Goal: Task Accomplishment & Management: Complete application form

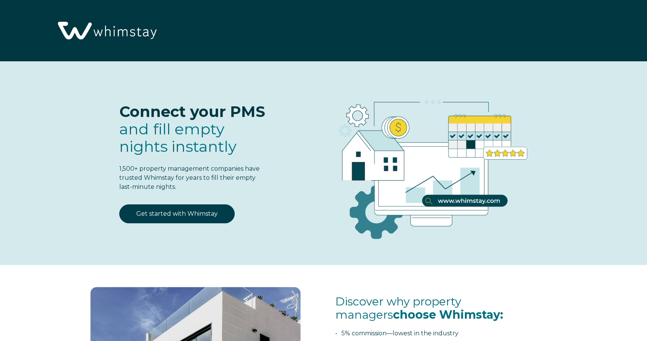
select select "US"
select select "Standard"
click at [208, 212] on link "Get started with Whimstay" at bounding box center [177, 213] width 116 height 19
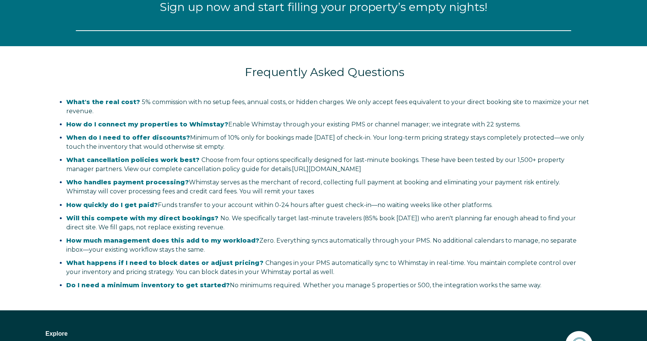
select select "US"
select select "Standard"
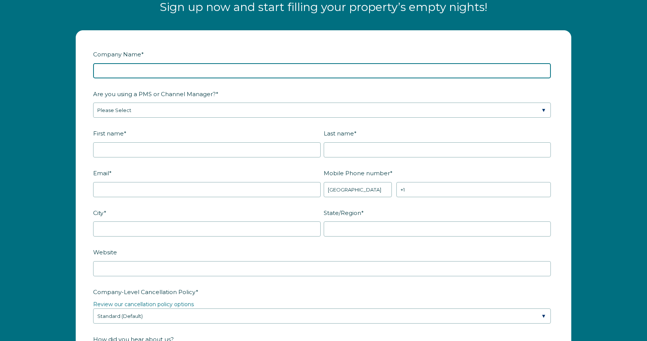
click at [204, 70] on input "Company Name *" at bounding box center [322, 70] width 458 height 15
type input "Stay Awhile Villas"
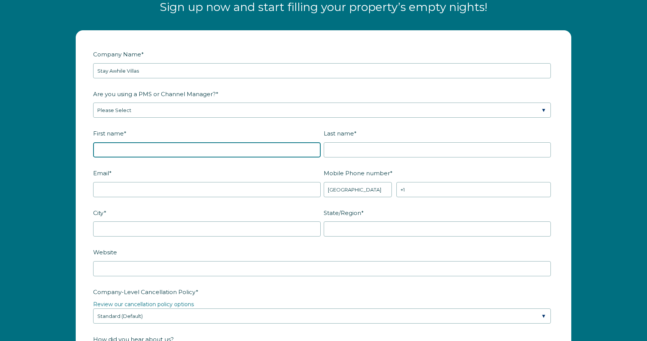
type input "Stuart"
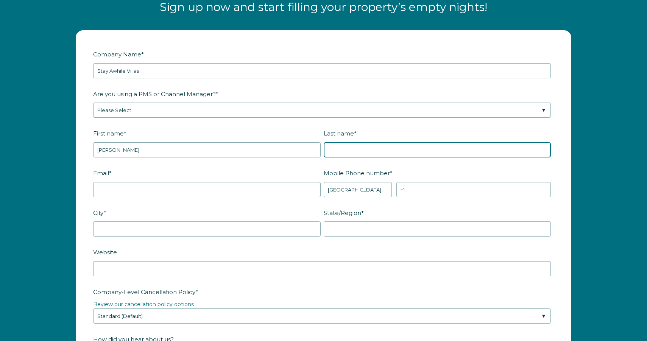
type input "Heller"
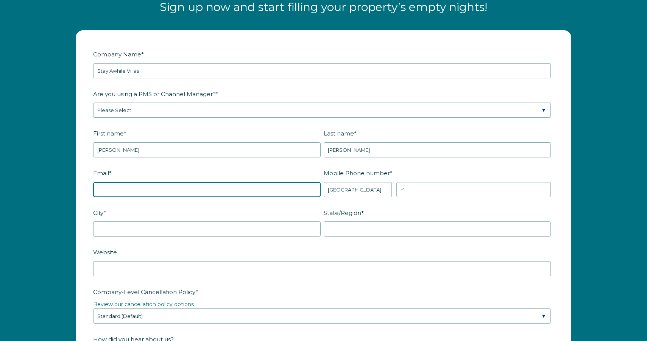
type input "sheller@stayawhile.com"
type input "Beverly Hills"
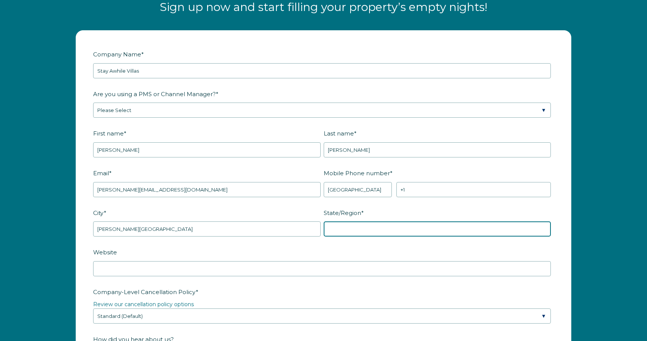
type input "CA"
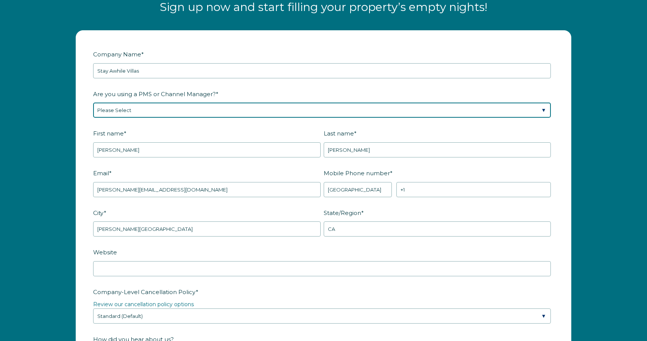
click at [200, 107] on select "Please Select Barefoot BookingPal Boost Brightside CiiRUS Escapia Guesty Hostaw…" at bounding box center [322, 110] width 458 height 15
select select "Guesty"
click at [93, 103] on select "Please Select Barefoot BookingPal Boost Brightside CiiRUS Escapia Guesty Hostaw…" at bounding box center [322, 110] width 458 height 15
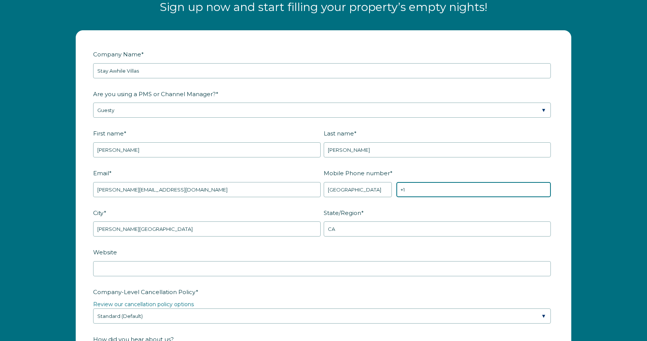
click at [418, 189] on input "+1" at bounding box center [473, 189] width 155 height 15
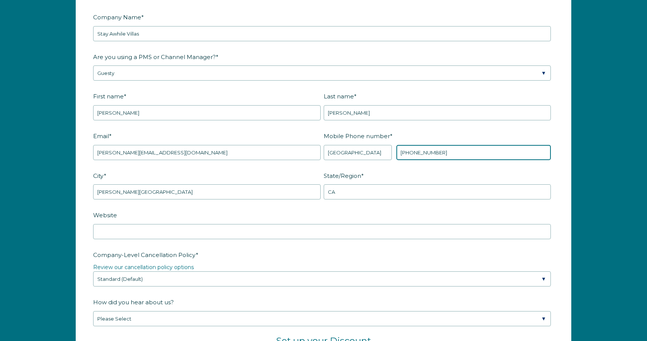
scroll to position [1005, 0]
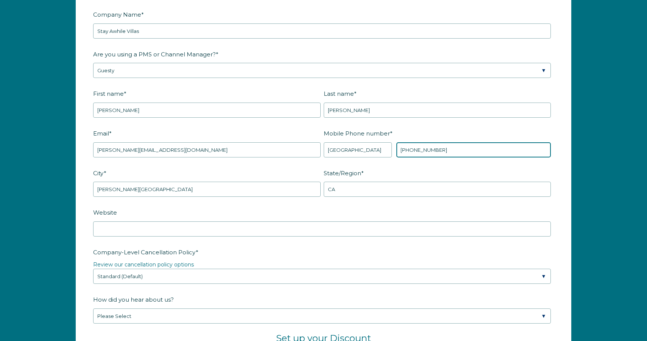
type input "+1 3103102711"
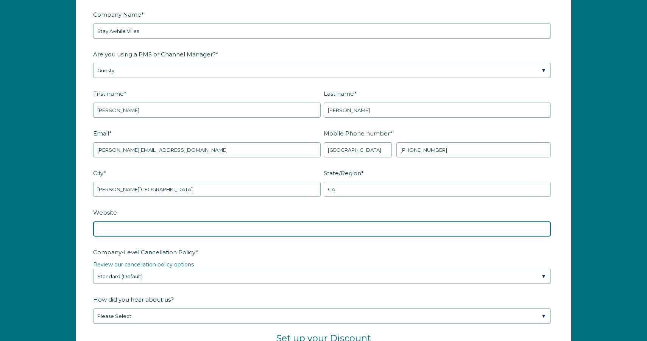
click at [382, 228] on input "Website" at bounding box center [322, 229] width 458 height 15
type input "stayawhile.com"
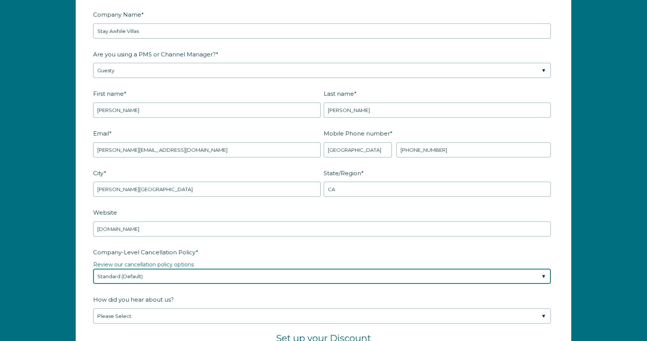
click at [302, 279] on select "Please Select Partial Standard (Default) Moderate Strict" at bounding box center [322, 276] width 458 height 15
select select "Strict"
click at [93, 269] on select "Please Select Partial Standard (Default) Moderate Strict" at bounding box center [322, 276] width 458 height 15
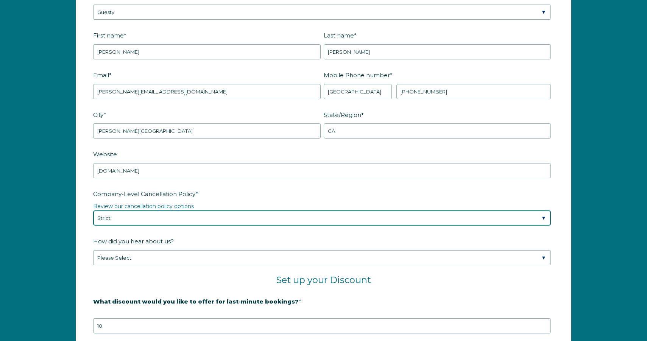
scroll to position [1065, 0]
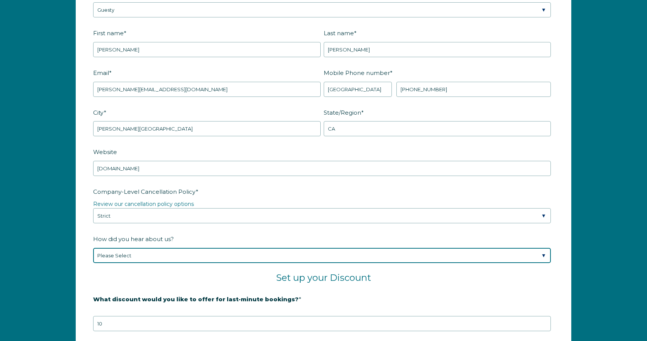
click at [252, 258] on select "Please Select Found Whimstay through a Google search Spoke to a Whimstay salesp…" at bounding box center [322, 255] width 458 height 15
select select "Other"
click at [93, 248] on select "Please Select Found Whimstay through a Google search Spoke to a Whimstay salesp…" at bounding box center [322, 255] width 458 height 15
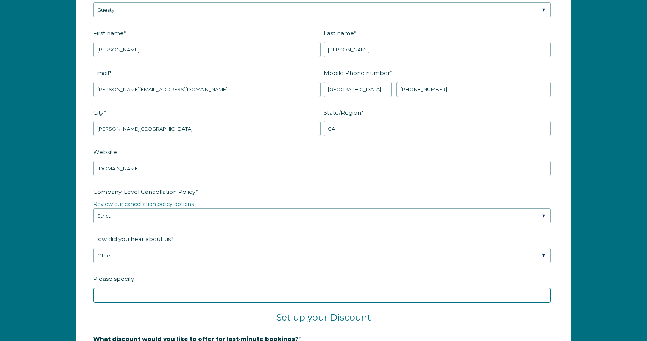
click at [234, 293] on input "Please specify" at bounding box center [322, 295] width 458 height 15
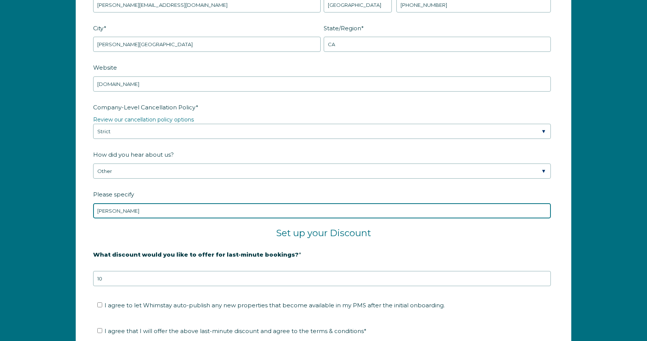
scroll to position [1153, 0]
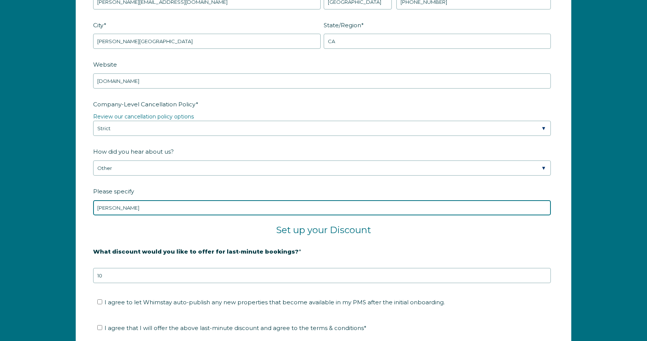
type input "Sean Rakidzich"
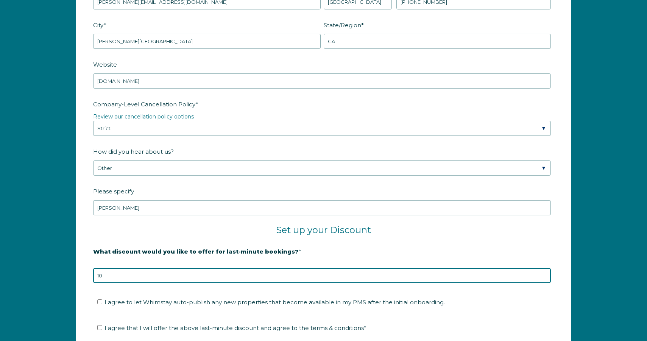
click at [326, 277] on input "10" at bounding box center [322, 275] width 458 height 15
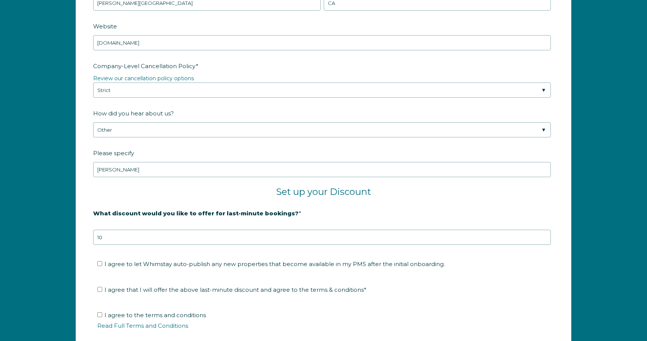
scroll to position [1196, 0]
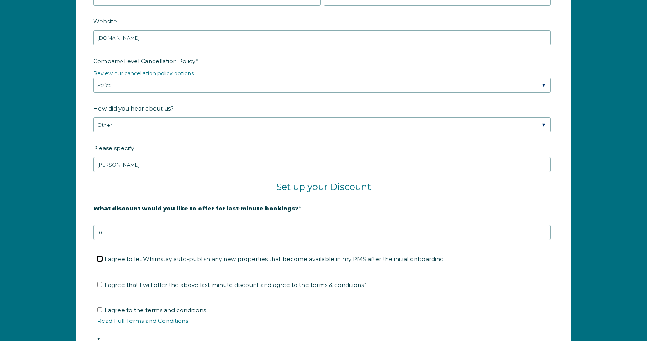
click at [99, 259] on input "I agree to let Whimstay auto-publish any new properties that become available i…" at bounding box center [99, 258] width 5 height 5
checkbox input "true"
click at [98, 284] on input "I agree that I will offer the above last-minute discount and agree to the terms…" at bounding box center [99, 284] width 5 height 5
checkbox input "true"
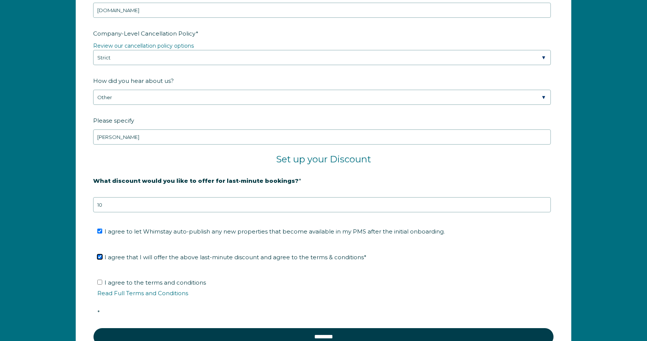
scroll to position [1224, 0]
click at [100, 281] on input "I agree to the terms and conditions Read Full Terms and Conditions *" at bounding box center [99, 281] width 5 height 5
checkbox input "true"
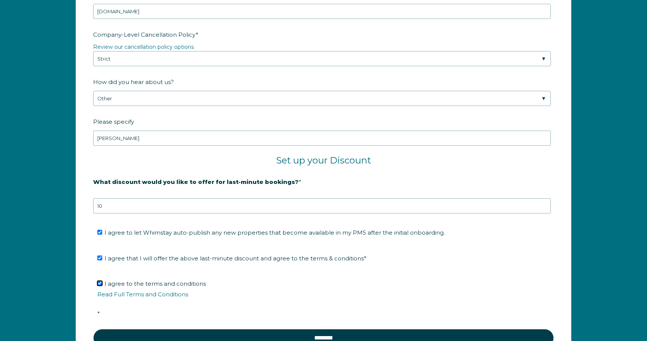
scroll to position [1222, 0]
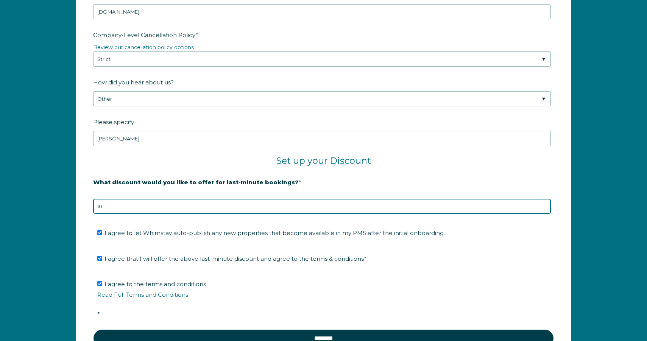
click at [242, 208] on input "10" at bounding box center [322, 206] width 458 height 15
click at [545, 207] on input "9" at bounding box center [322, 206] width 458 height 15
click at [545, 207] on input "8" at bounding box center [322, 206] width 458 height 15
click at [545, 207] on input "7" at bounding box center [322, 206] width 458 height 15
click at [545, 207] on input "6" at bounding box center [322, 206] width 458 height 15
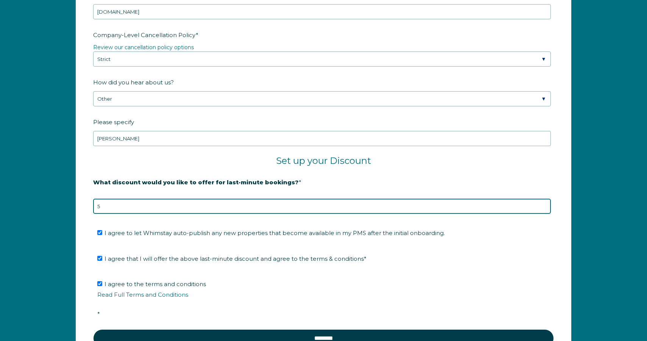
click at [545, 207] on input "5" at bounding box center [322, 206] width 458 height 15
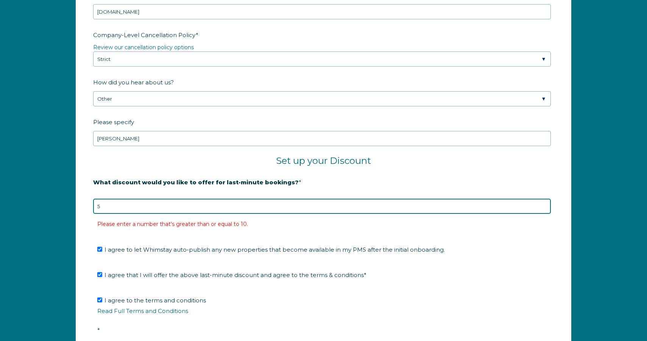
drag, startPoint x: 117, startPoint y: 207, endPoint x: 89, endPoint y: 205, distance: 28.9
click at [89, 205] on form "Company Name * Stay Awhile Villas Are you using a PMS or Channel Manager? * Ple…" at bounding box center [323, 82] width 495 height 617
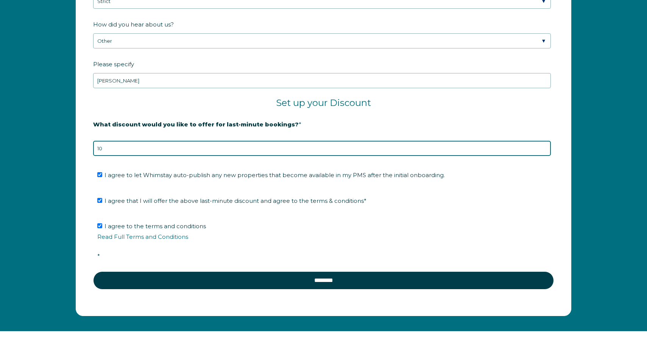
scroll to position [1281, 0]
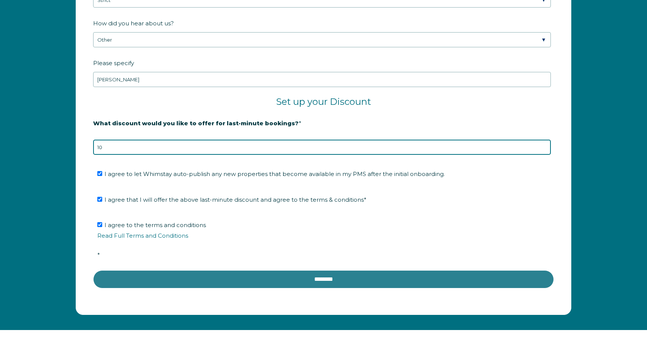
type input "10"
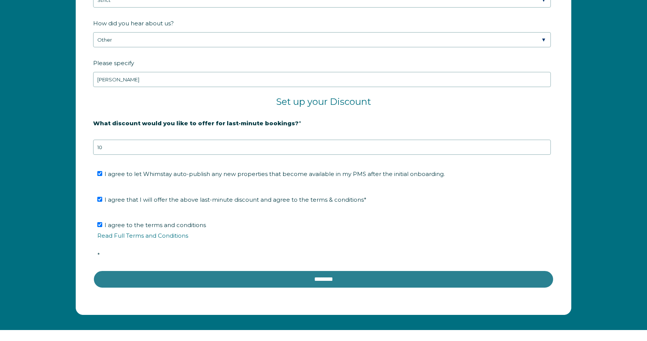
click at [195, 279] on input "********" at bounding box center [323, 279] width 461 height 18
